Goal: Navigation & Orientation: Find specific page/section

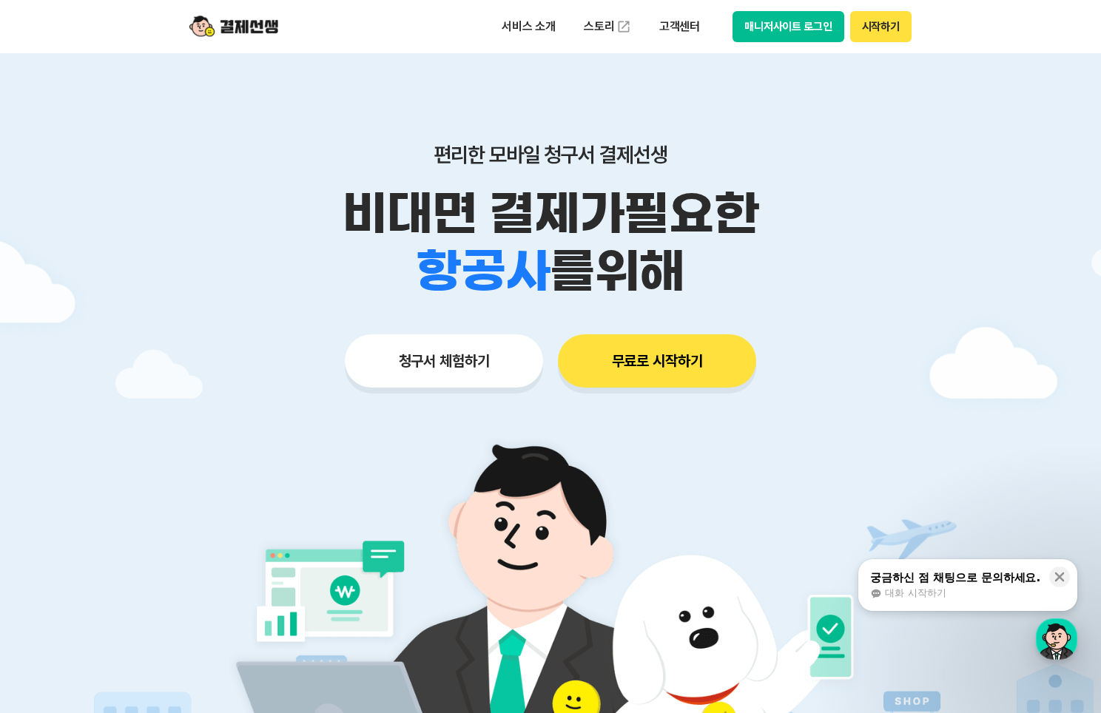
click at [200, 419] on div at bounding box center [550, 443] width 1101 height 780
click at [816, 32] on button "매니저사이트 로그인" at bounding box center [788, 26] width 112 height 31
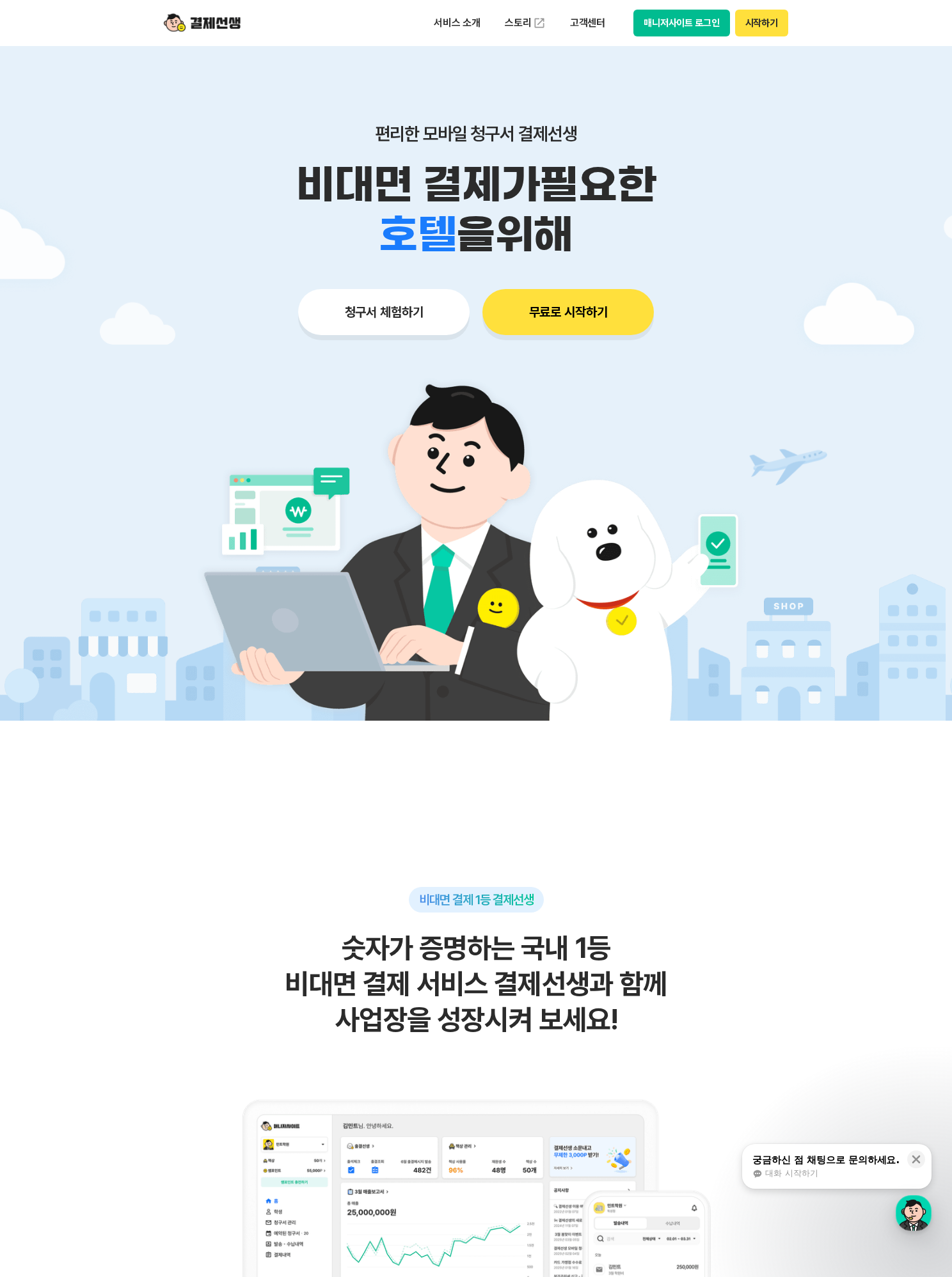
click at [170, 169] on p "비대면 결제가 필요한" at bounding box center [476, 185] width 655 height 50
click at [696, 13] on button "매니저사이트 로그인" at bounding box center [681, 22] width 97 height 27
click at [687, 23] on button "매니저사이트 로그인" at bounding box center [681, 22] width 97 height 27
